Goal: Navigation & Orientation: Understand site structure

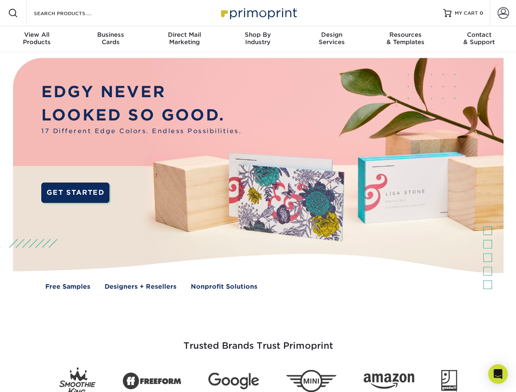
click at [258, 196] on img at bounding box center [257, 179] width 510 height 255
click at [13, 13] on span at bounding box center [13, 13] width 10 height 10
click at [503, 13] on span at bounding box center [502, 12] width 11 height 11
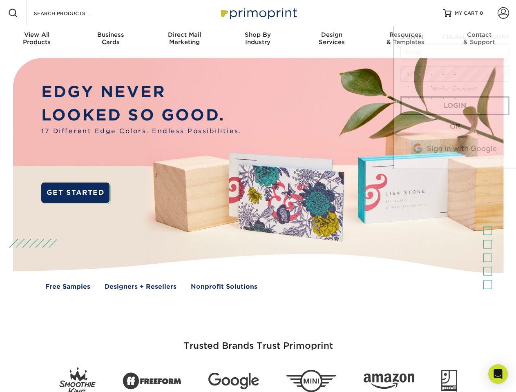
click at [37, 39] on div "View All Products" at bounding box center [36, 38] width 73 height 15
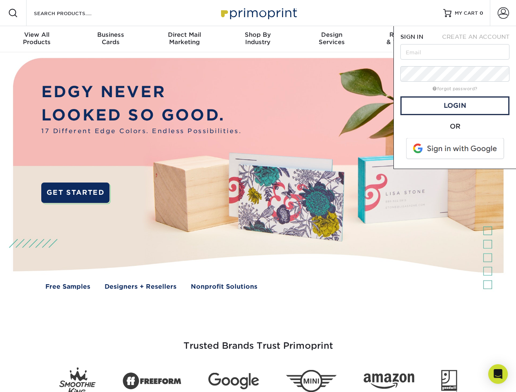
click at [110, 39] on div "Business Cards" at bounding box center [109, 38] width 73 height 15
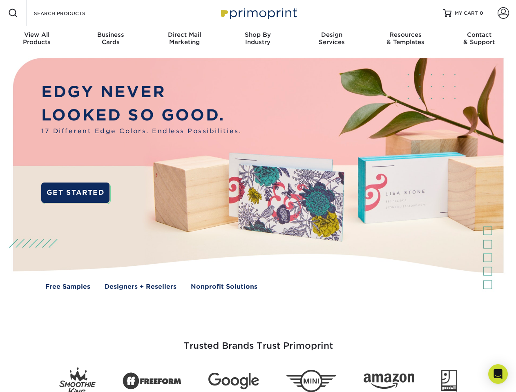
click at [184, 39] on div "Direct Mail Marketing" at bounding box center [183, 38] width 73 height 15
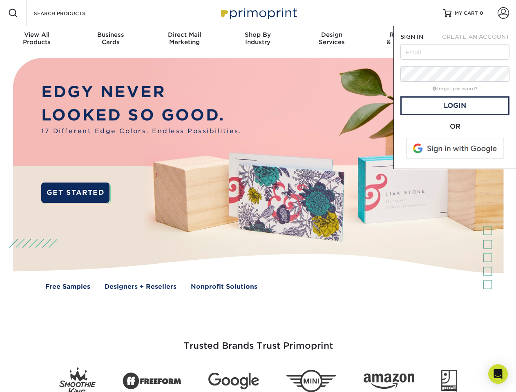
click at [258, 39] on div "Shop By Industry" at bounding box center [257, 38] width 73 height 15
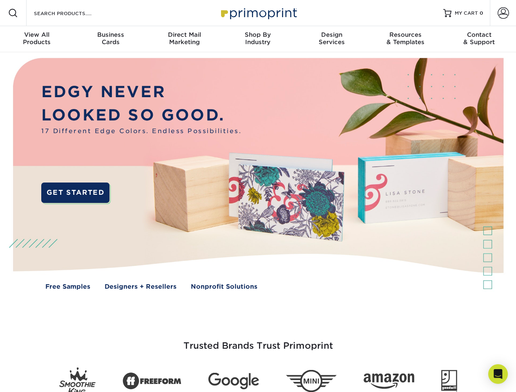
click at [331, 39] on div "Design Services" at bounding box center [331, 38] width 73 height 15
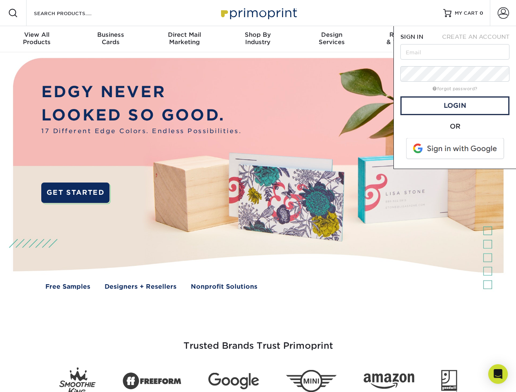
click at [405, 39] on span "SIGN IN" at bounding box center [411, 36] width 23 height 7
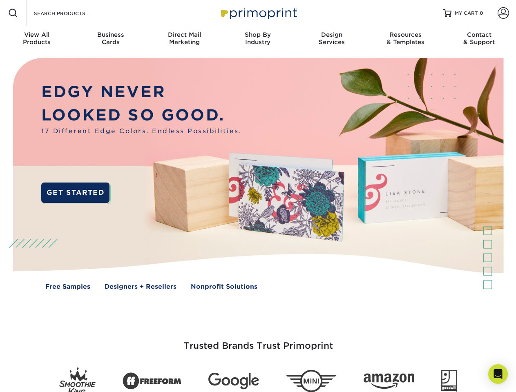
click at [479, 39] on div "Contact & Support" at bounding box center [478, 38] width 73 height 15
